Goal: Transaction & Acquisition: Purchase product/service

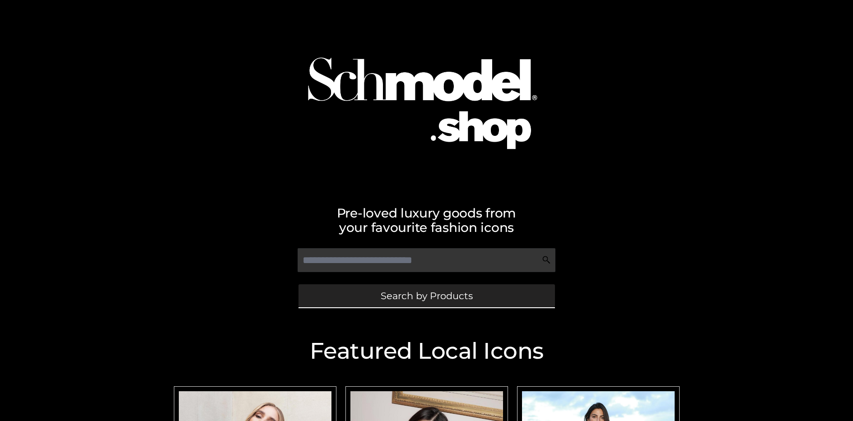
click at [426, 296] on span "Search by Products" at bounding box center [426, 295] width 92 height 9
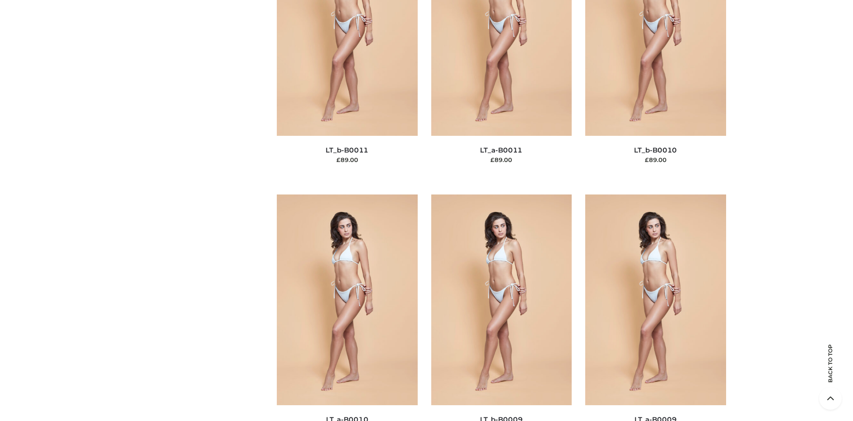
scroll to position [78, 0]
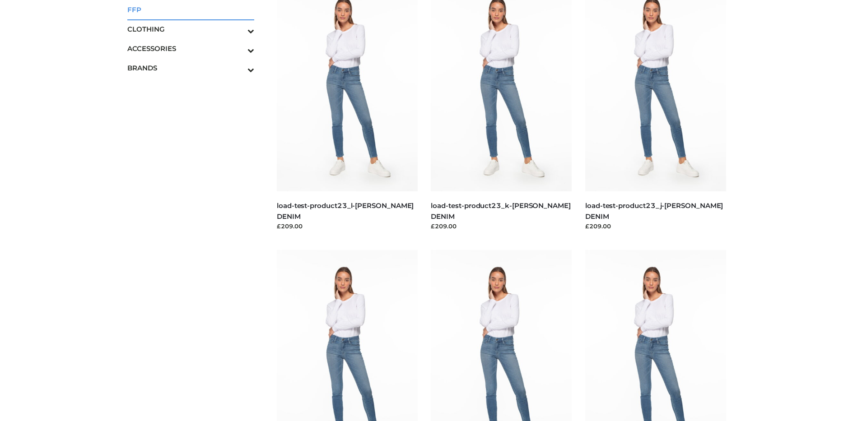
click at [190, 9] on span "FFP" at bounding box center [190, 10] width 127 height 10
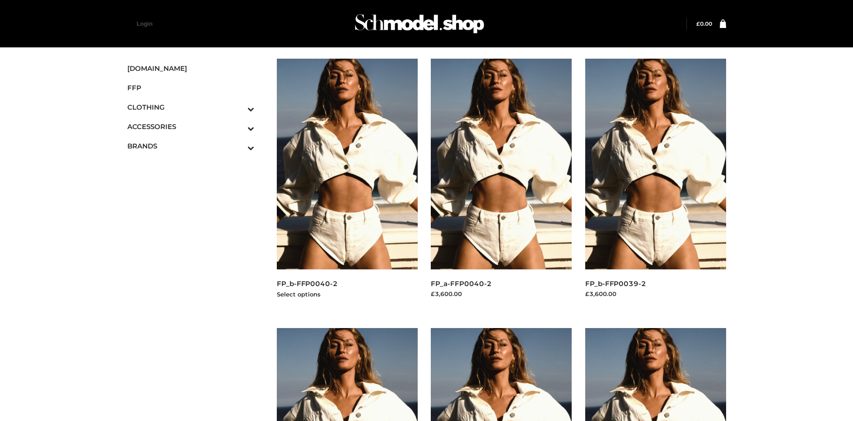
click at [347, 184] on img at bounding box center [347, 164] width 141 height 211
click at [655, 184] on img at bounding box center [655, 164] width 141 height 211
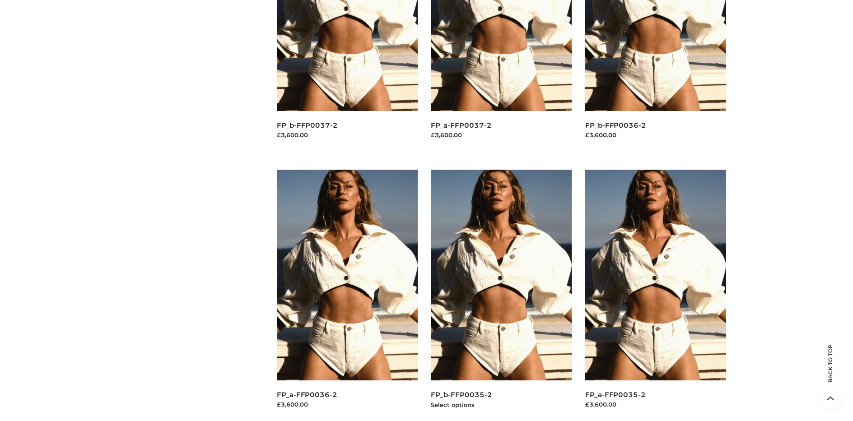
click at [501, 295] on img at bounding box center [501, 275] width 141 height 211
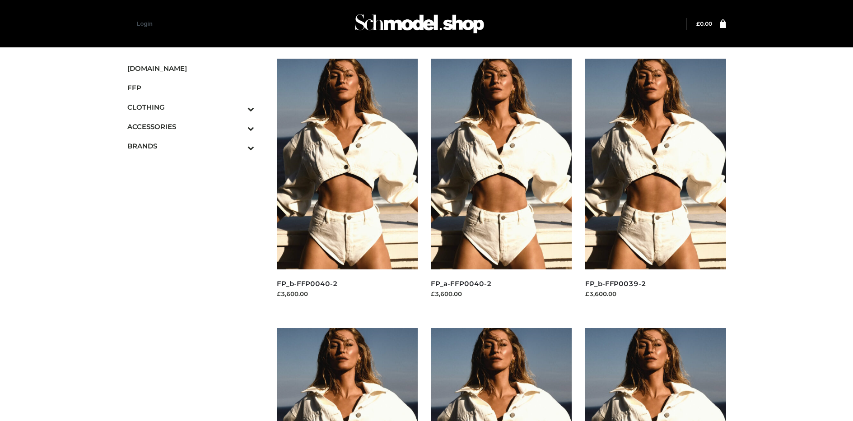
scroll to position [428, 0]
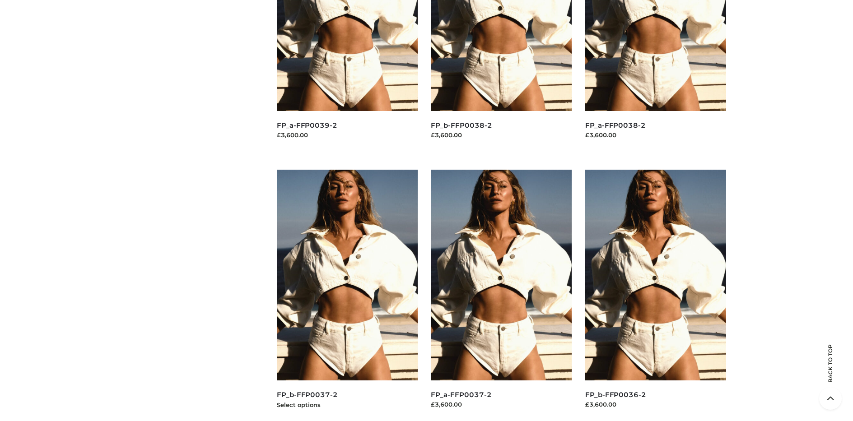
click at [347, 295] on img at bounding box center [347, 275] width 141 height 211
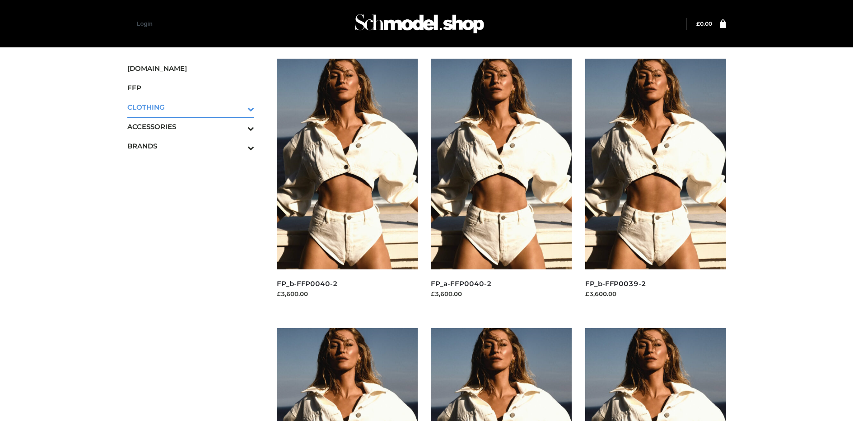
click at [238, 107] on icon "Toggle Submenu" at bounding box center [203, 109] width 101 height 10
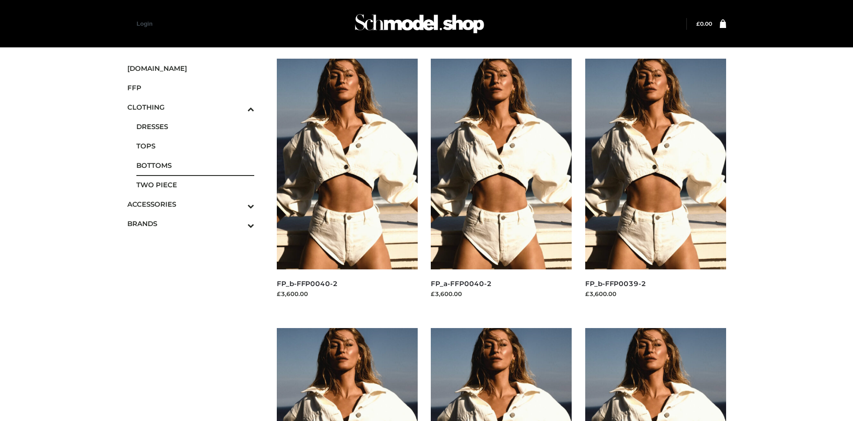
click at [195, 165] on span "BOTTOMS" at bounding box center [195, 165] width 118 height 10
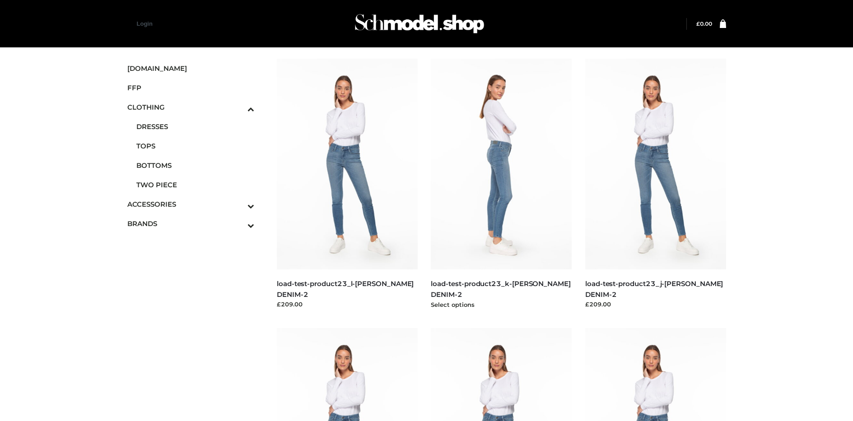
click at [501, 184] on img at bounding box center [501, 164] width 141 height 211
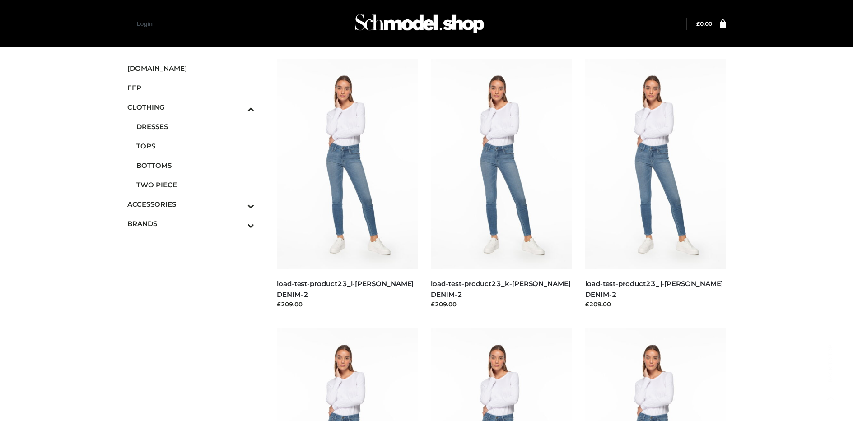
scroll to position [428, 0]
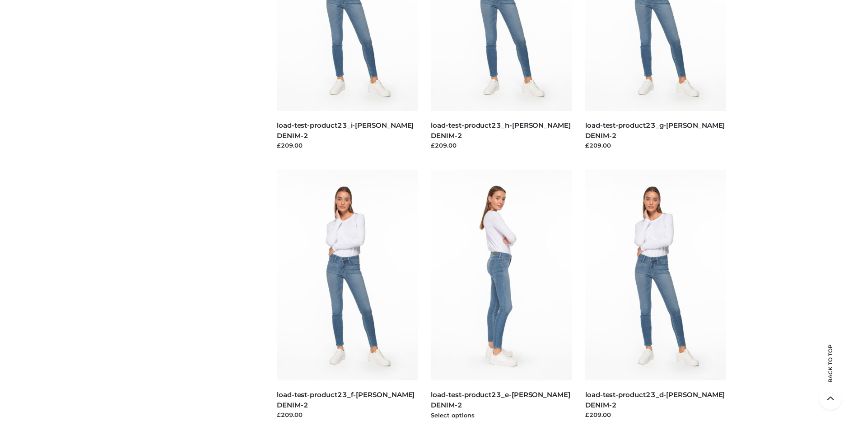
click at [501, 295] on img at bounding box center [501, 275] width 141 height 211
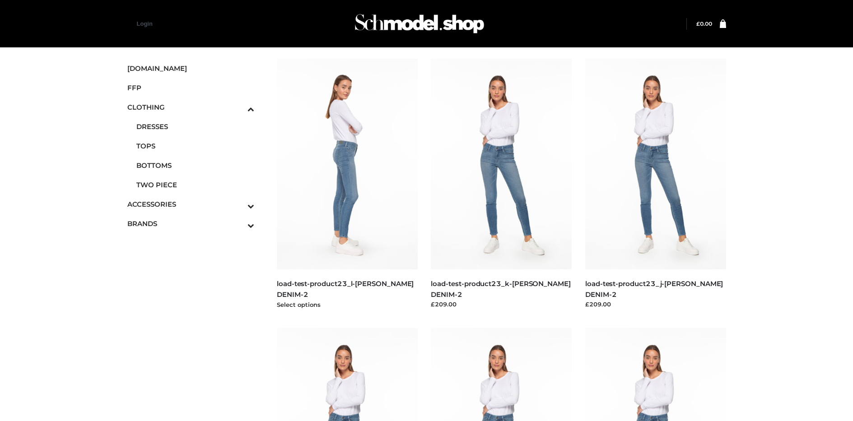
click at [347, 184] on img at bounding box center [347, 164] width 141 height 211
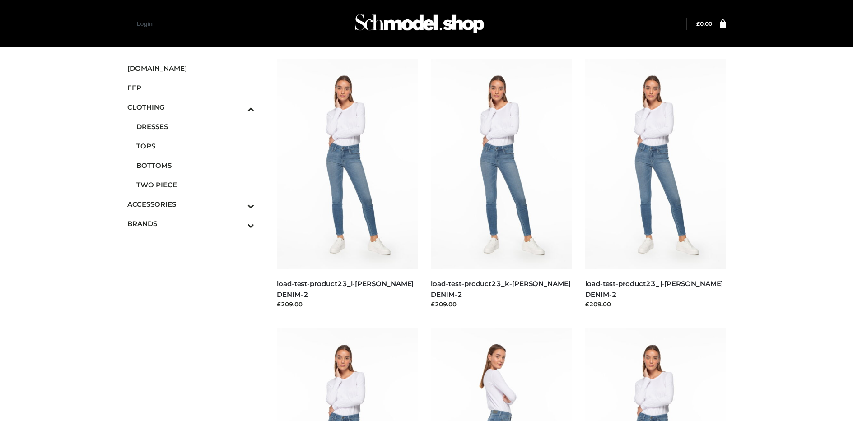
click at [238, 223] on icon "Toggle Submenu" at bounding box center [203, 225] width 101 height 10
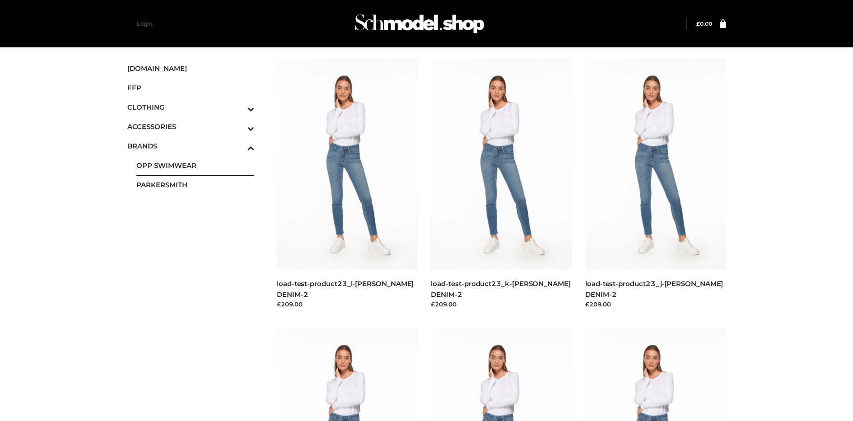
click at [195, 165] on span "OPP SWIMWEAR" at bounding box center [195, 165] width 118 height 10
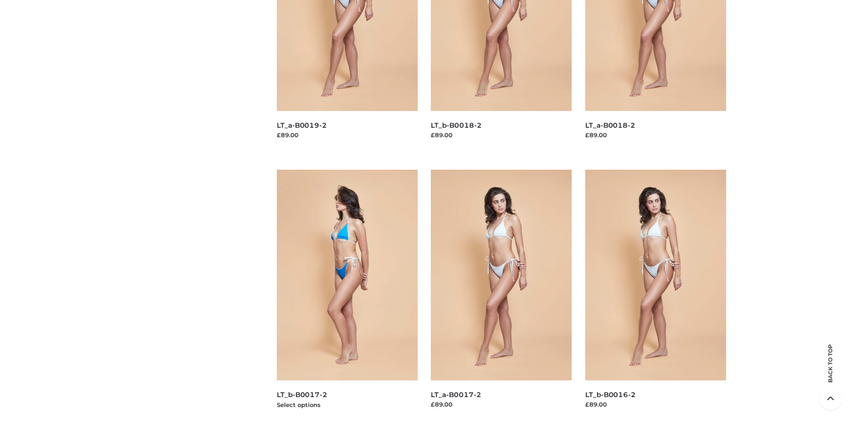
click at [347, 295] on img at bounding box center [347, 275] width 141 height 211
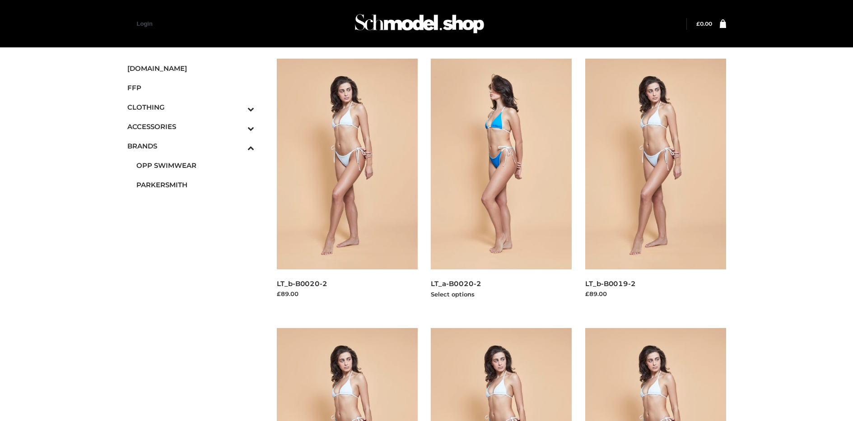
click at [501, 184] on img at bounding box center [501, 164] width 141 height 211
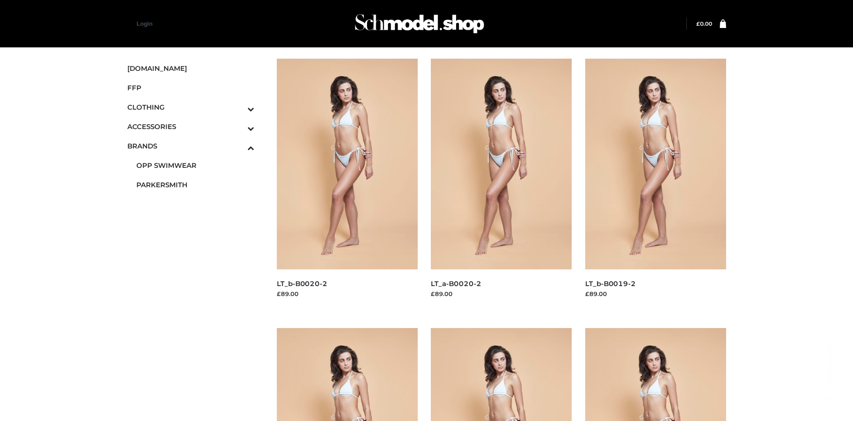
scroll to position [698, 0]
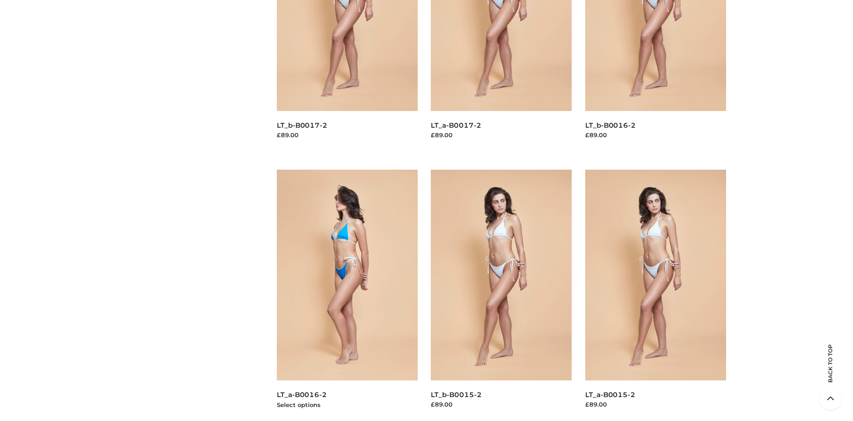
click at [347, 295] on img at bounding box center [347, 275] width 141 height 211
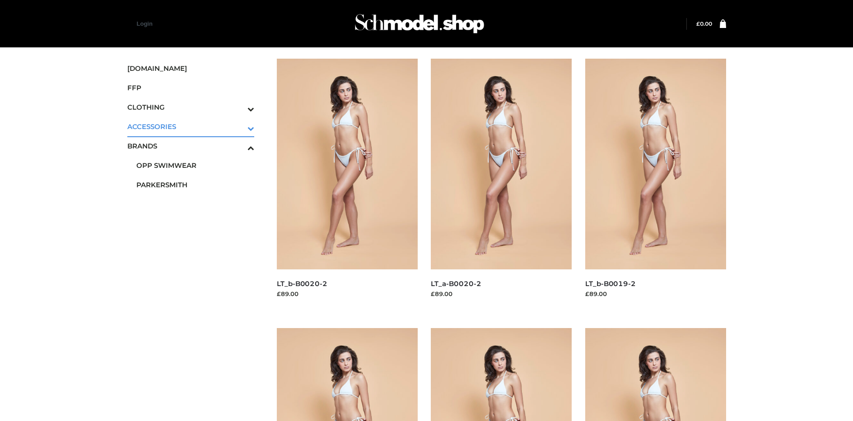
click at [238, 126] on icon "Toggle Submenu" at bounding box center [203, 128] width 101 height 10
click at [195, 165] on span "JEWELRY" at bounding box center [195, 165] width 118 height 10
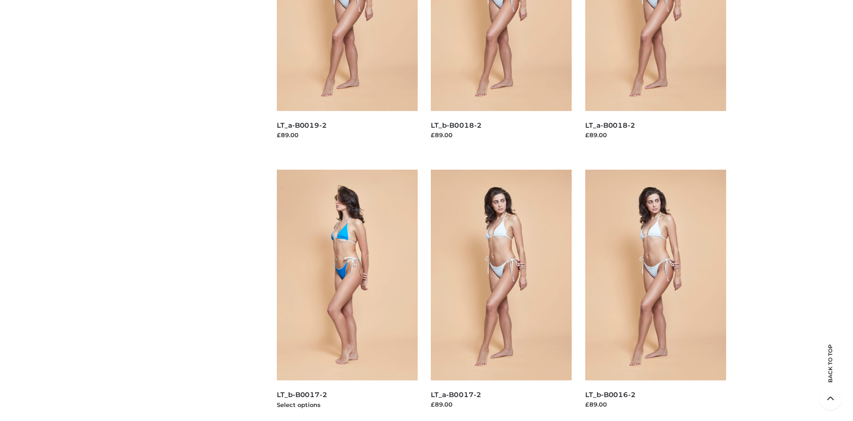
click at [347, 295] on img at bounding box center [347, 275] width 141 height 211
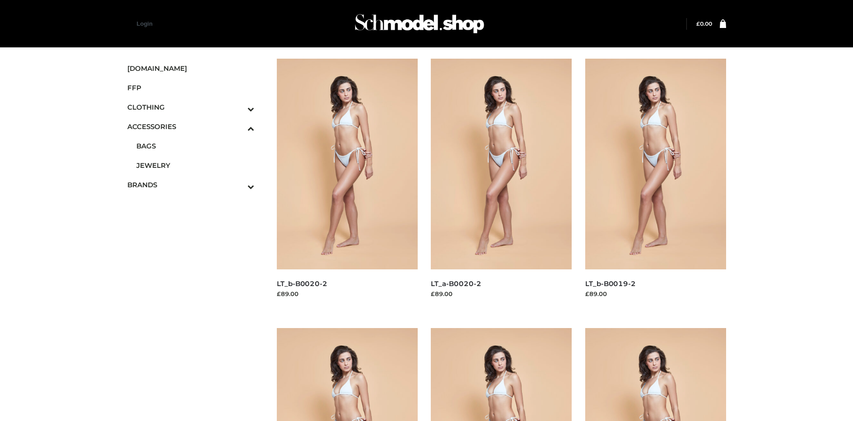
scroll to position [1246, 0]
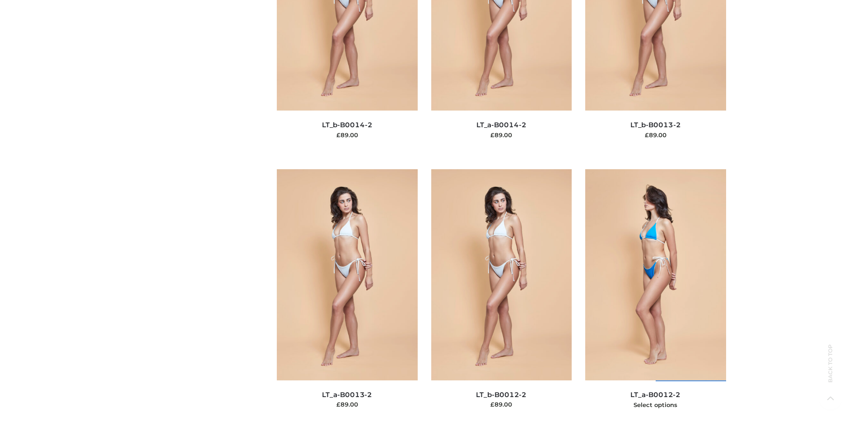
click at [655, 295] on img at bounding box center [655, 274] width 141 height 211
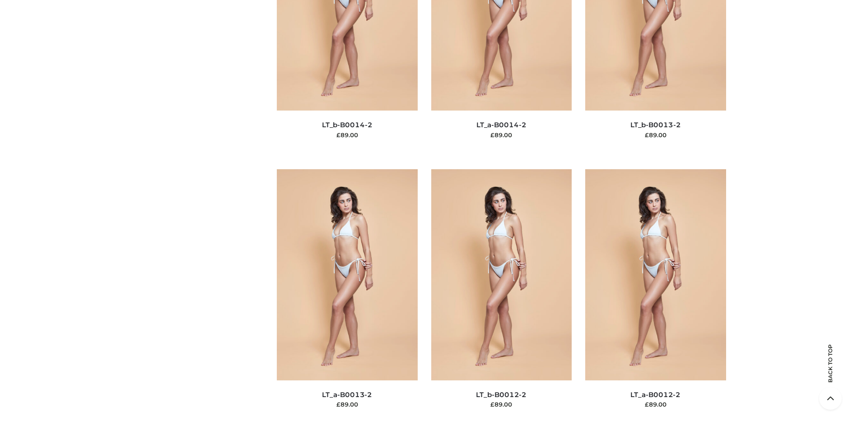
scroll to position [0, 0]
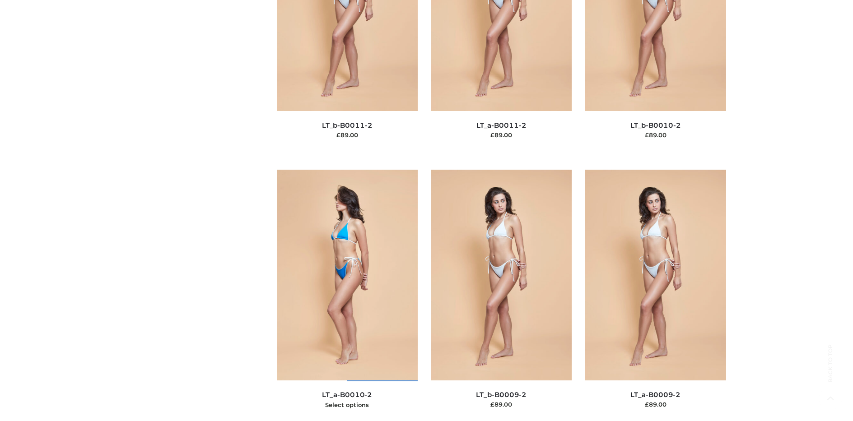
click at [347, 295] on img at bounding box center [347, 275] width 141 height 211
